Goal: Use online tool/utility: Use online tool/utility

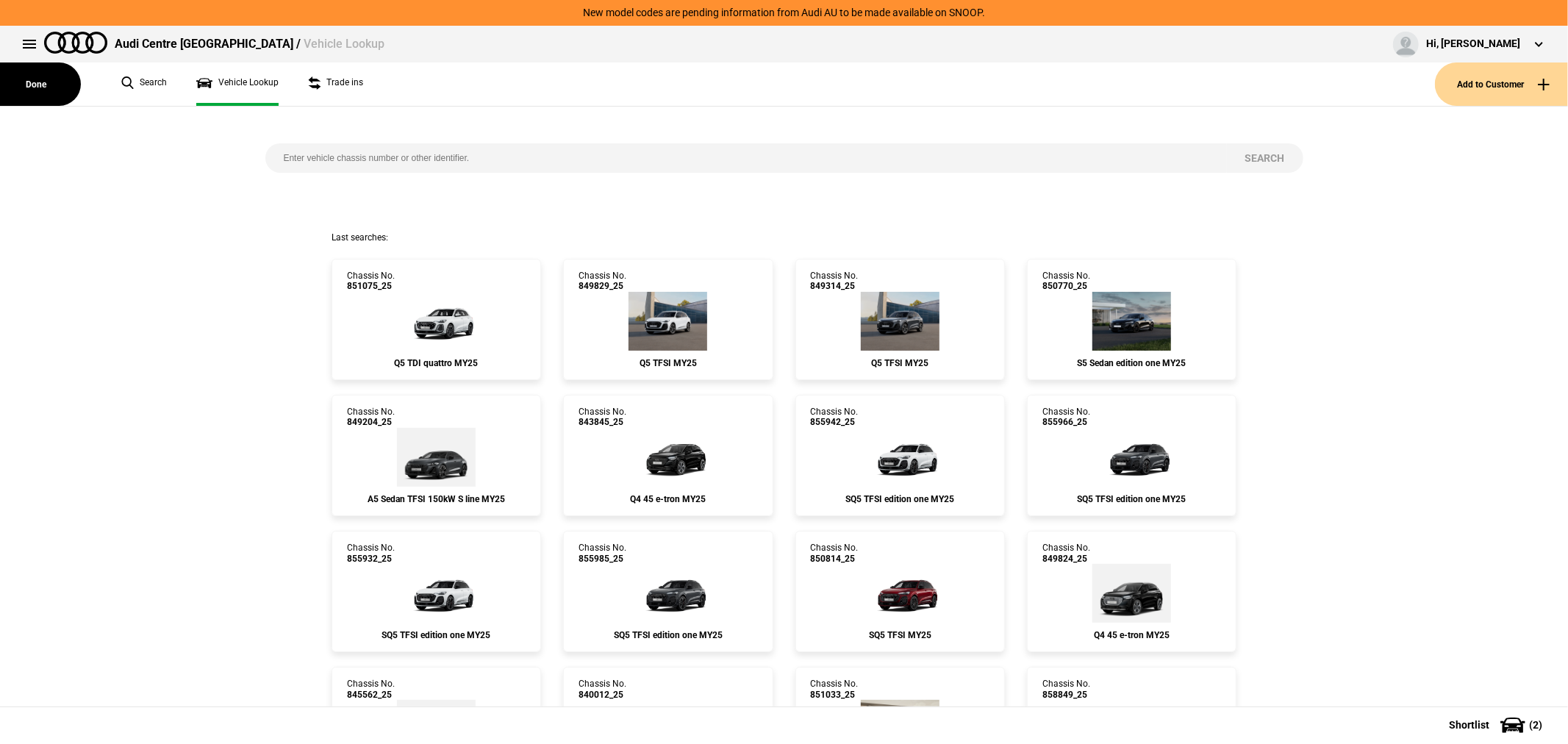
click at [556, 164] on input "search" at bounding box center [745, 157] width 961 height 29
type input "849820"
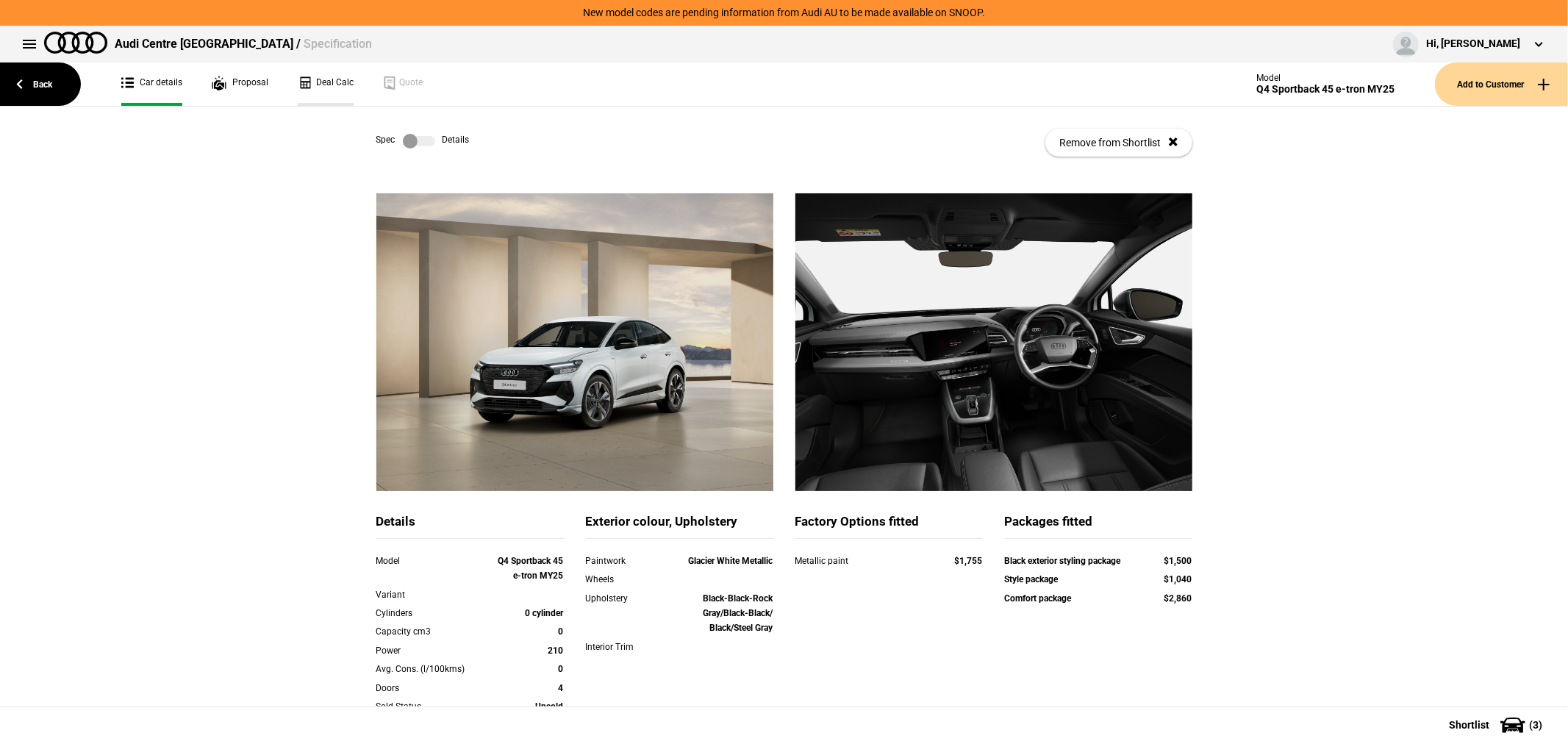
click at [320, 76] on link "Deal Calc" at bounding box center [326, 84] width 56 height 44
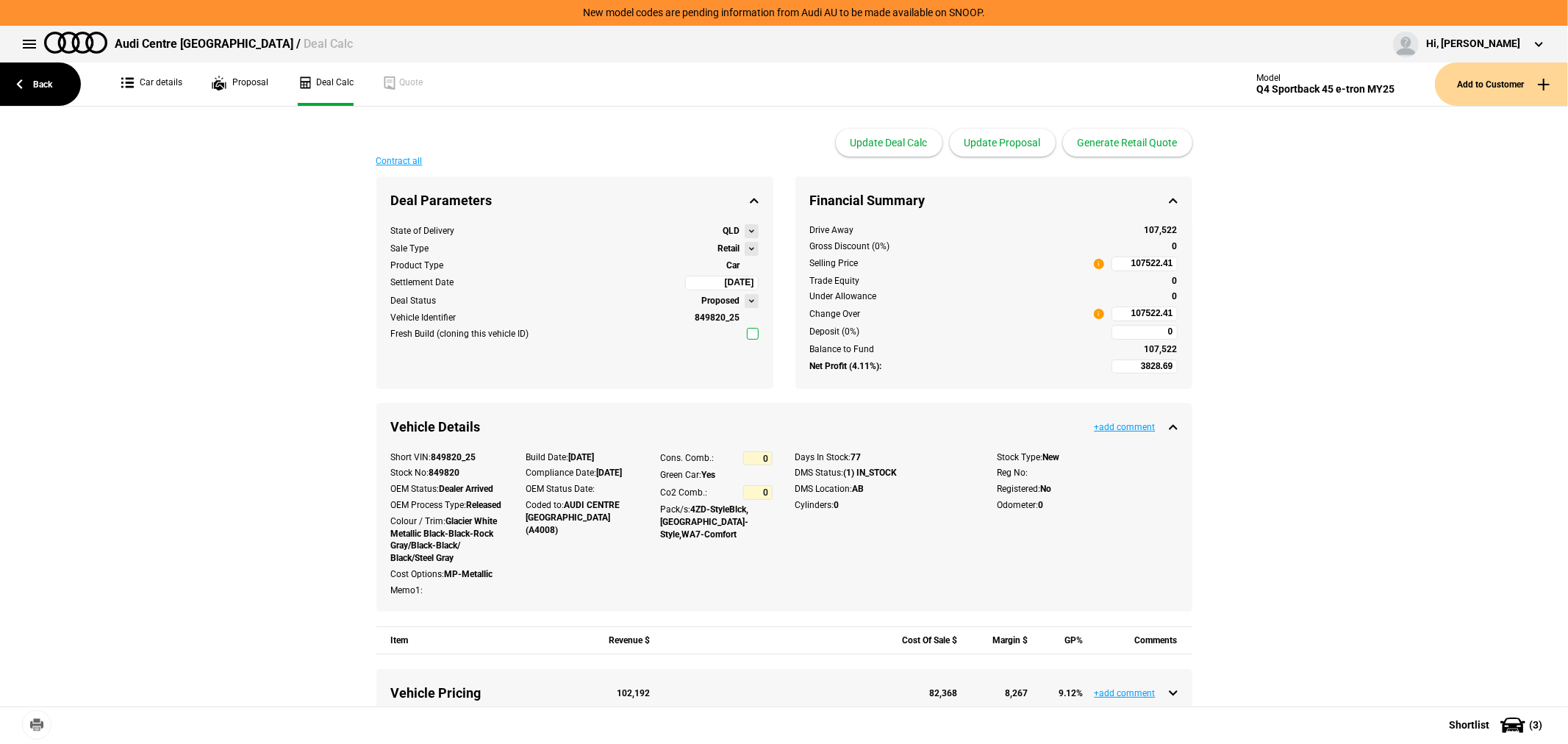
click at [744, 248] on button at bounding box center [752, 249] width 14 height 14
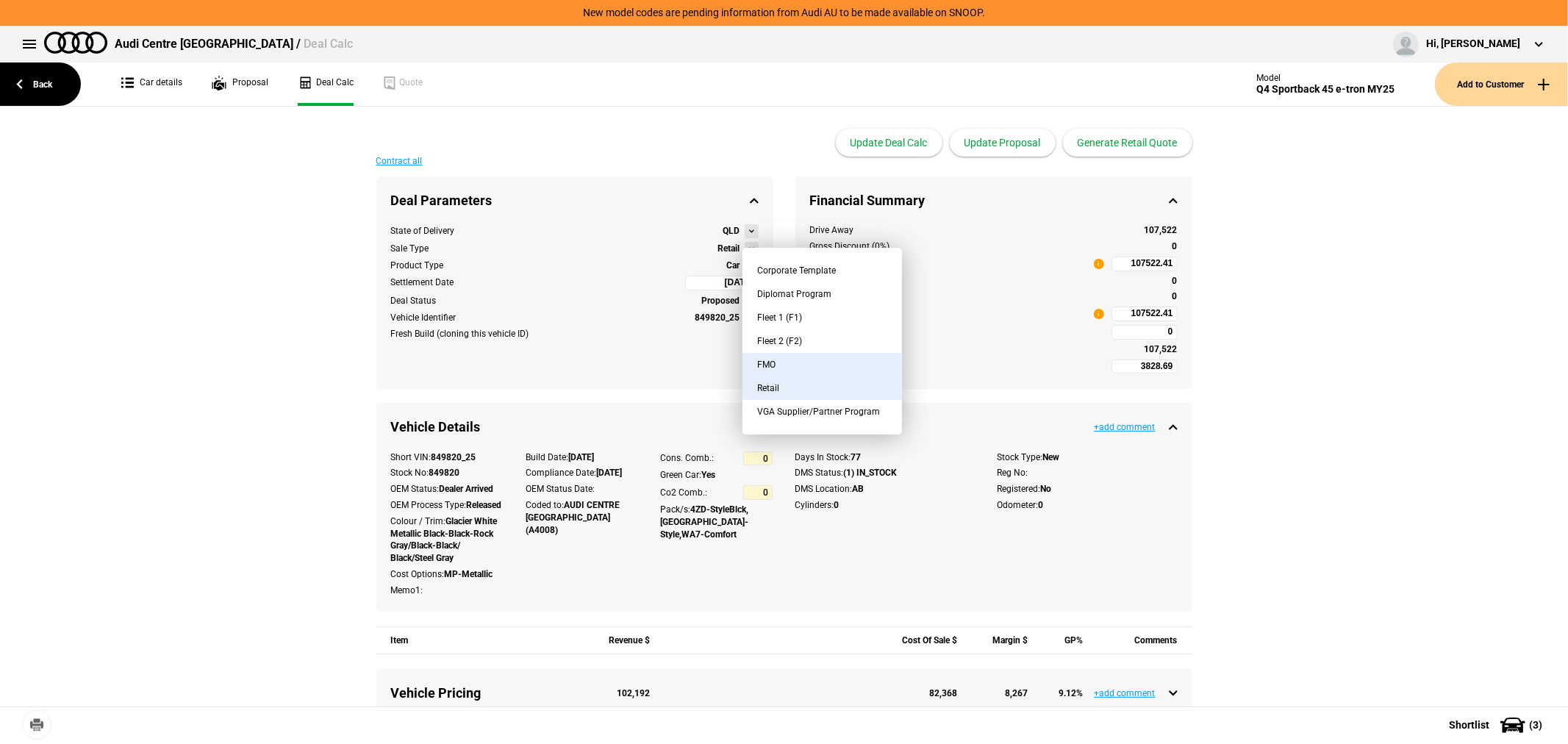
click at [770, 356] on button "FMO" at bounding box center [822, 364] width 159 height 23
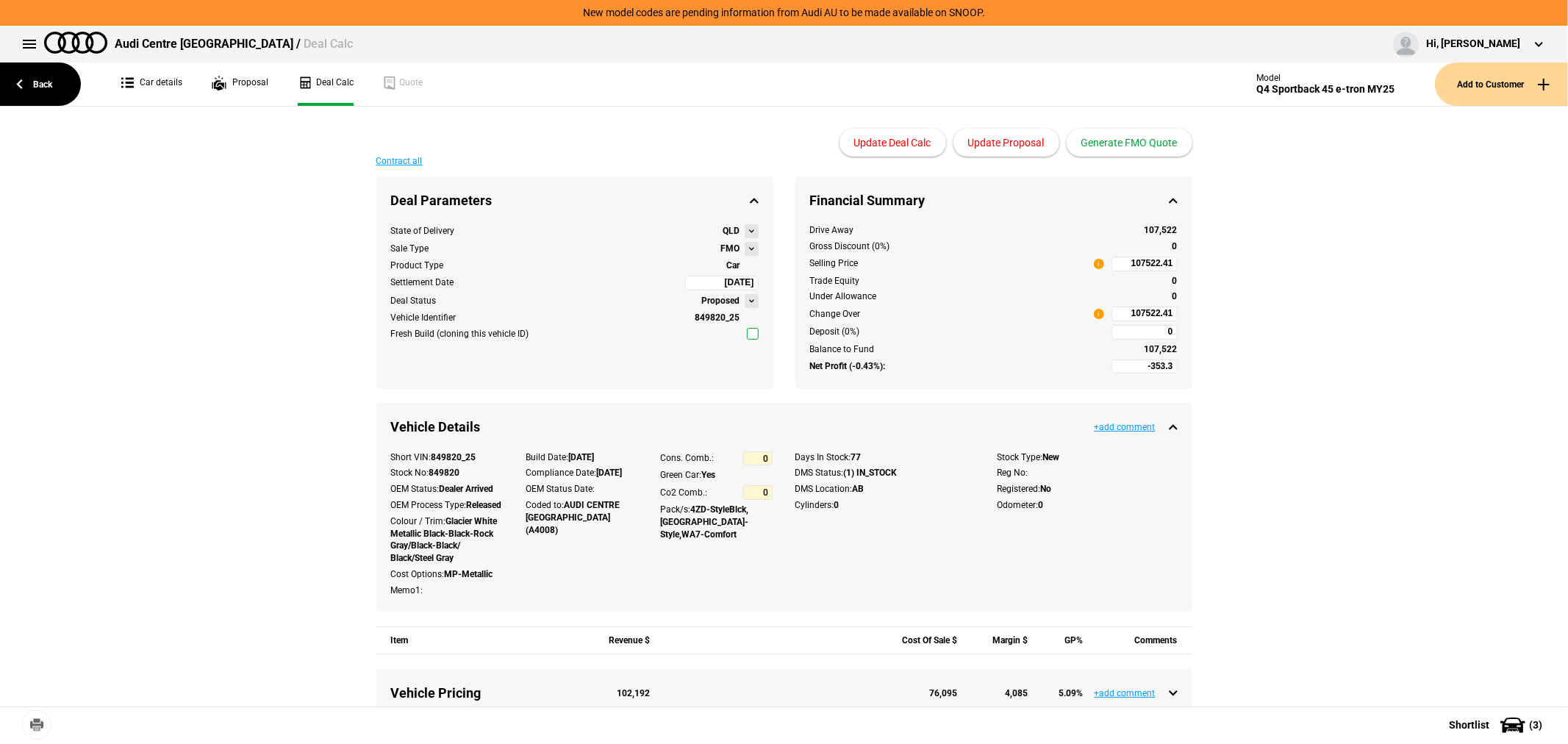
type input "-2353.3"
type input "85772.52"
type input "-4853.3"
click at [1007, 140] on button "Update Proposal" at bounding box center [1006, 142] width 106 height 28
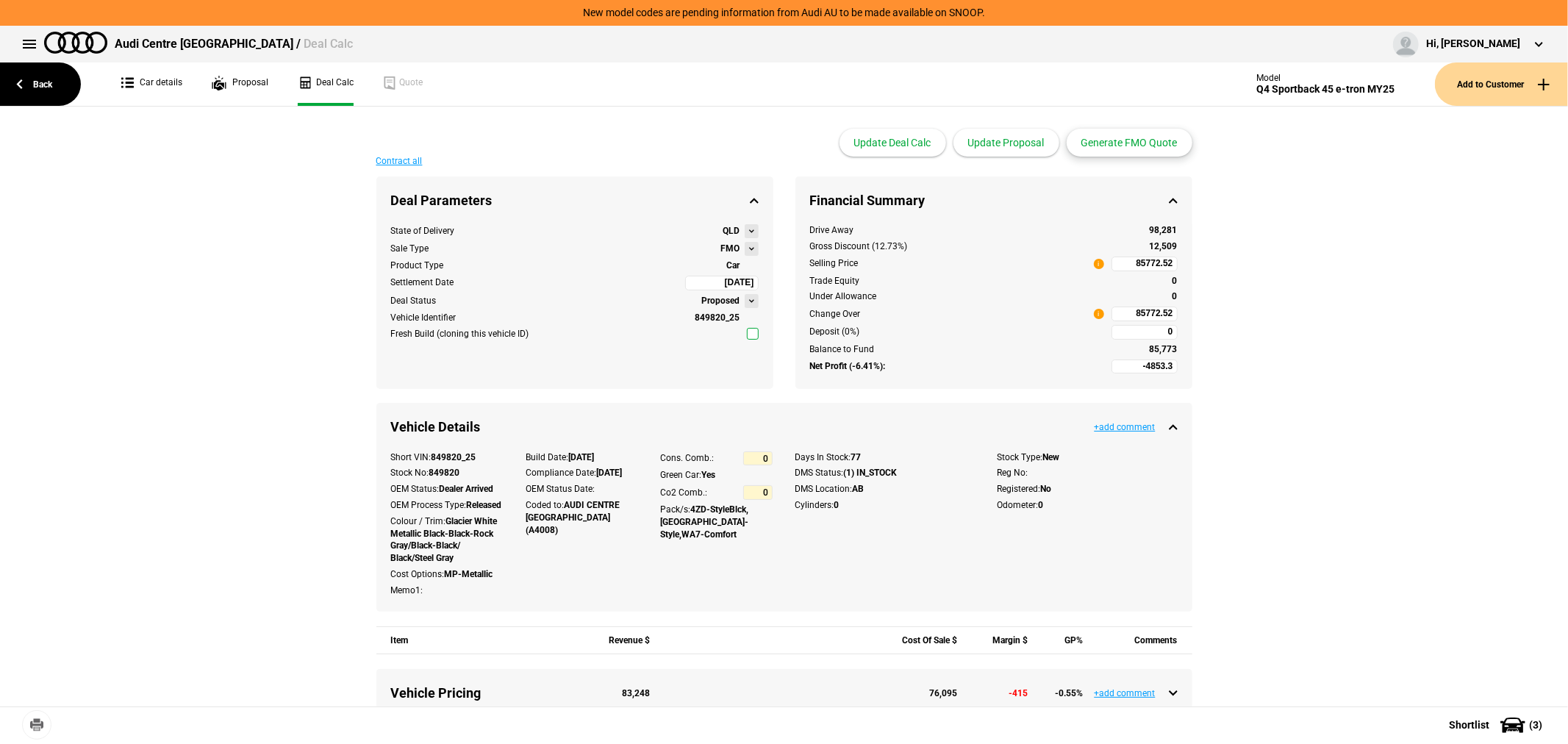
click at [1141, 147] on button "Generate FMO Quote" at bounding box center [1129, 142] width 125 height 28
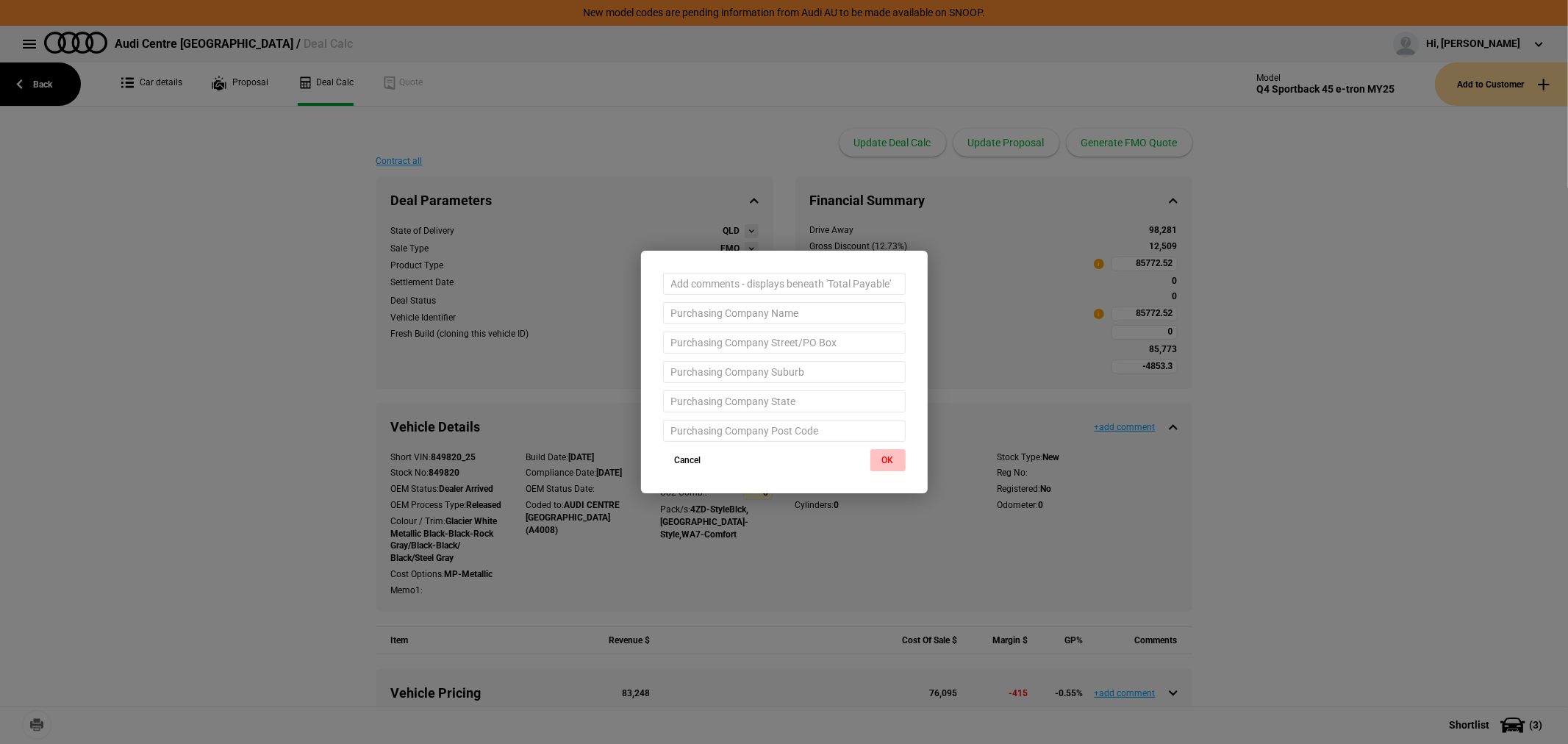
click at [888, 456] on button "OK" at bounding box center [889, 460] width 36 height 22
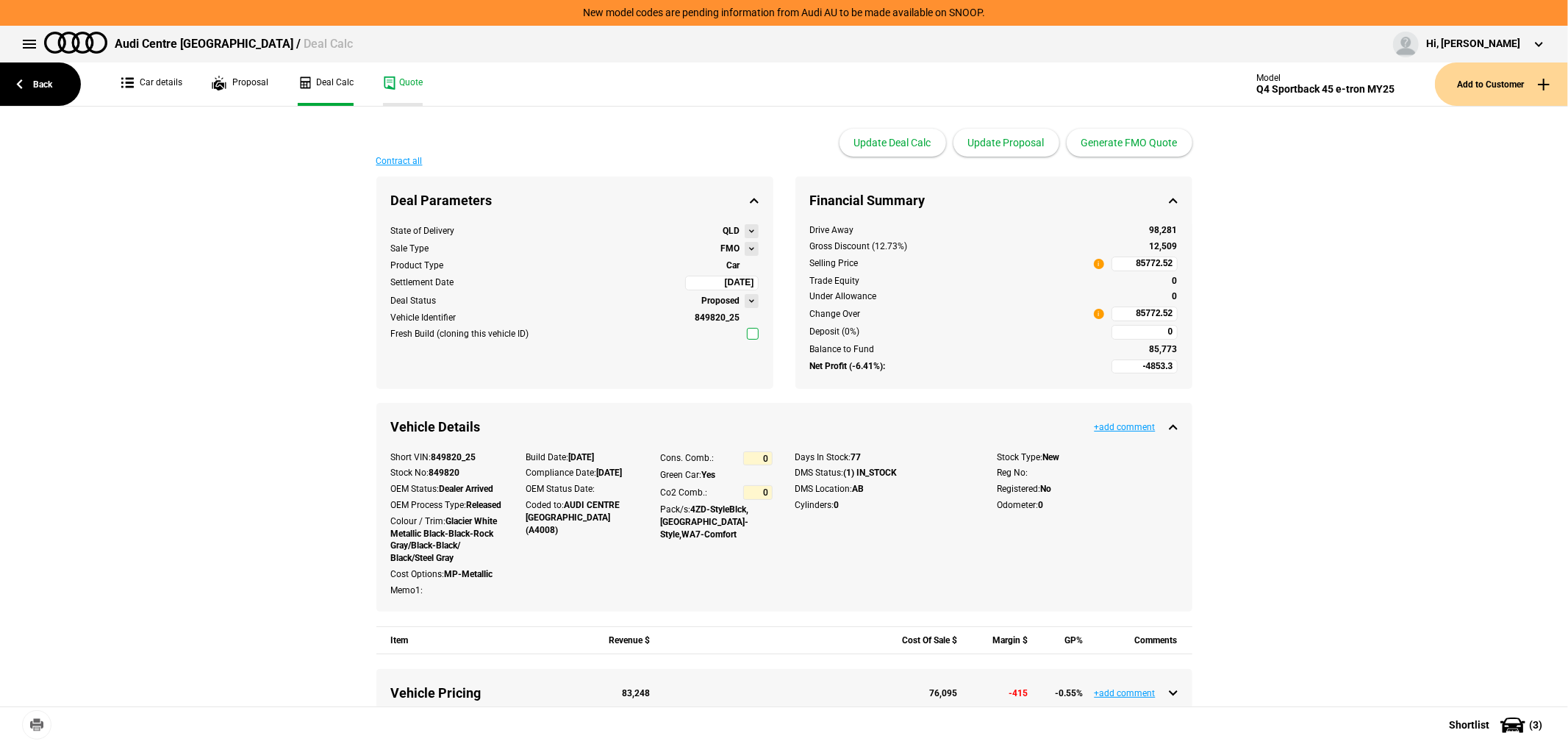
click at [398, 77] on link "Quote" at bounding box center [403, 84] width 40 height 44
